Goal: Task Accomplishment & Management: Complete application form

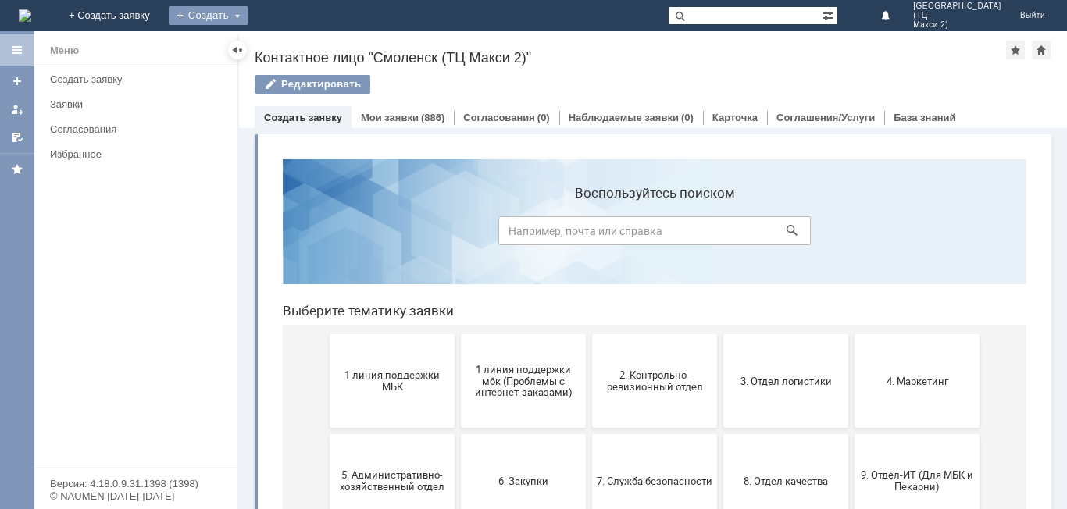
click at [248, 15] on div "Создать" at bounding box center [209, 15] width 80 height 19
click at [290, 52] on link "Заявка" at bounding box center [231, 46] width 119 height 19
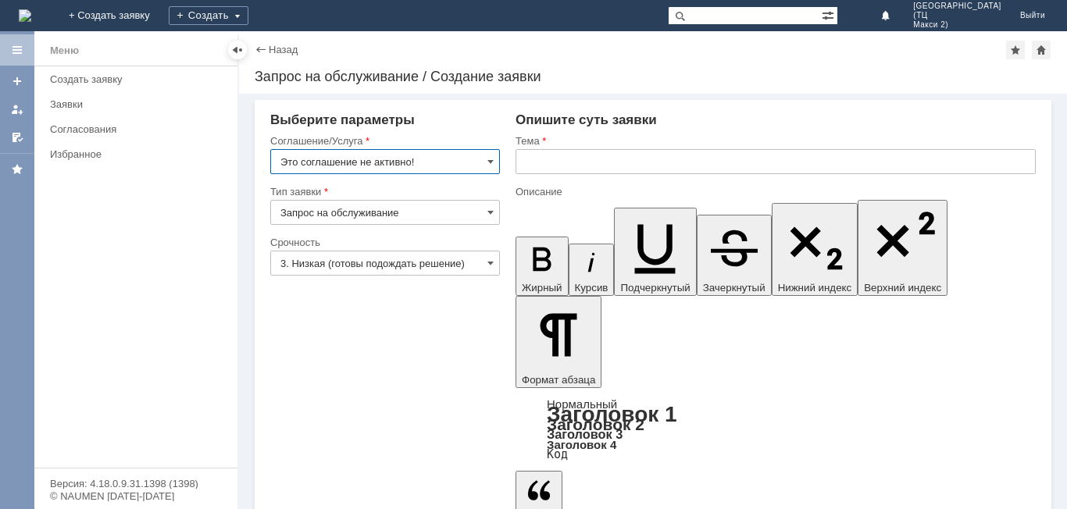
click at [451, 166] on input "Это соглашение не активно!" at bounding box center [385, 161] width 230 height 25
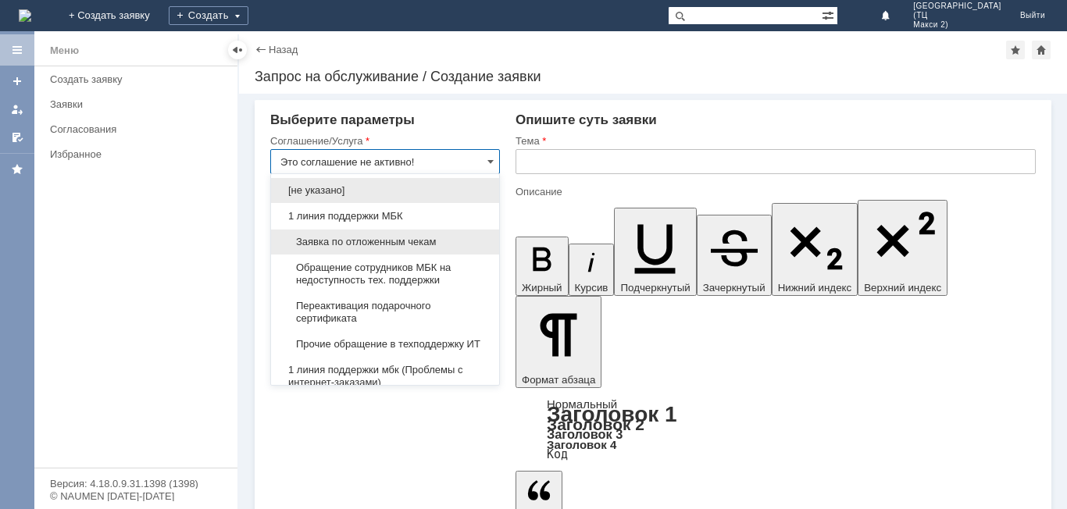
click at [423, 240] on span "Заявка по отложенным чекам" at bounding box center [384, 242] width 209 height 12
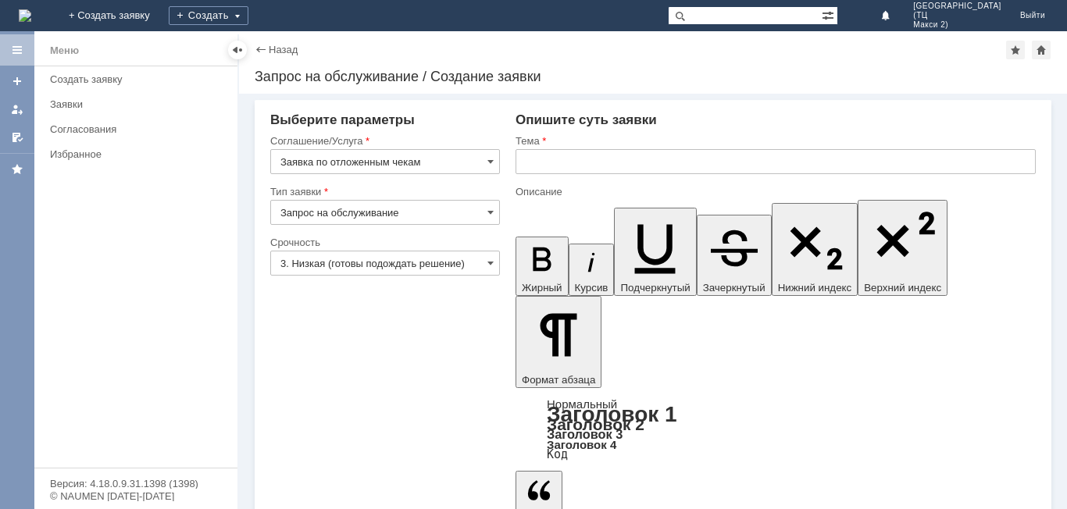
type input "Заявка по отложенным чекам"
click at [588, 166] on input "text" at bounding box center [775, 161] width 520 height 25
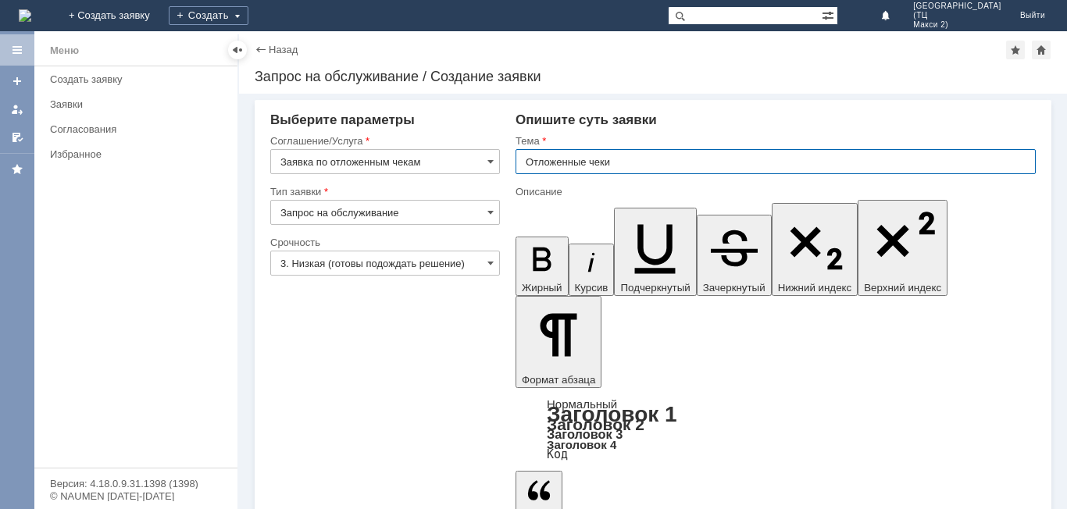
type input "Отложенные чеки"
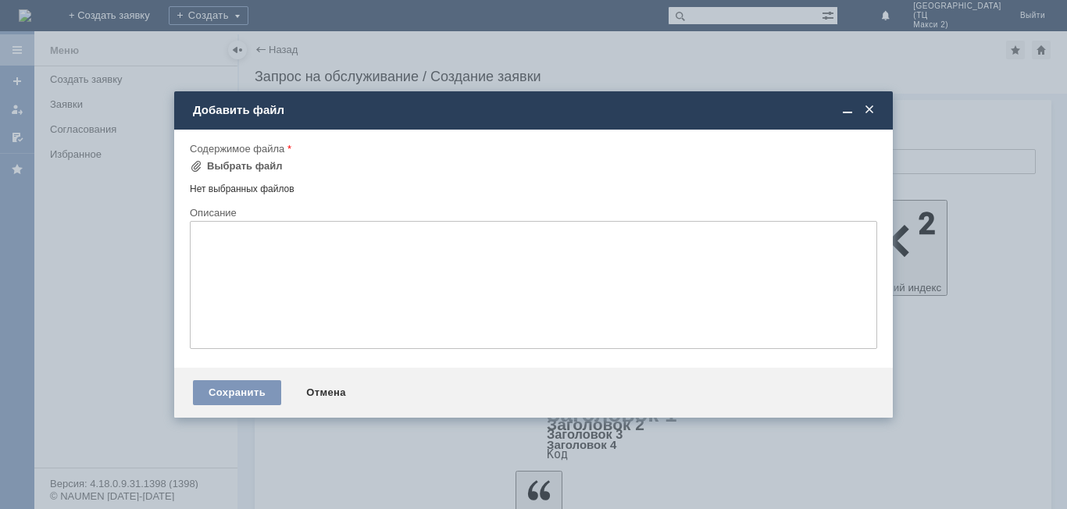
click at [231, 176] on td "Выбрать файл" at bounding box center [241, 167] width 103 height 20
click at [236, 166] on div "Выбрать файл" at bounding box center [245, 166] width 76 height 12
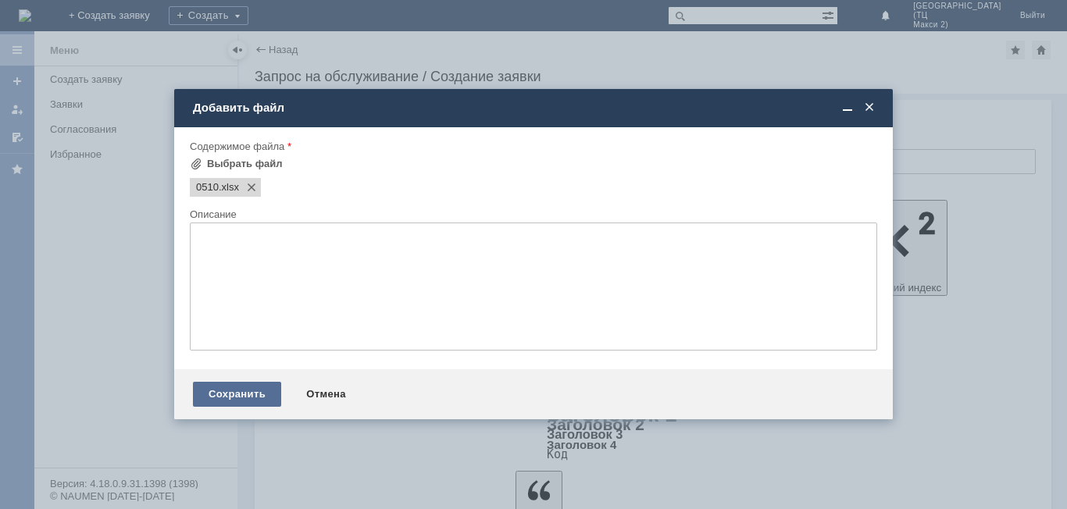
click at [259, 393] on div "Сохранить" at bounding box center [237, 394] width 88 height 25
